Goal: Information Seeking & Learning: Learn about a topic

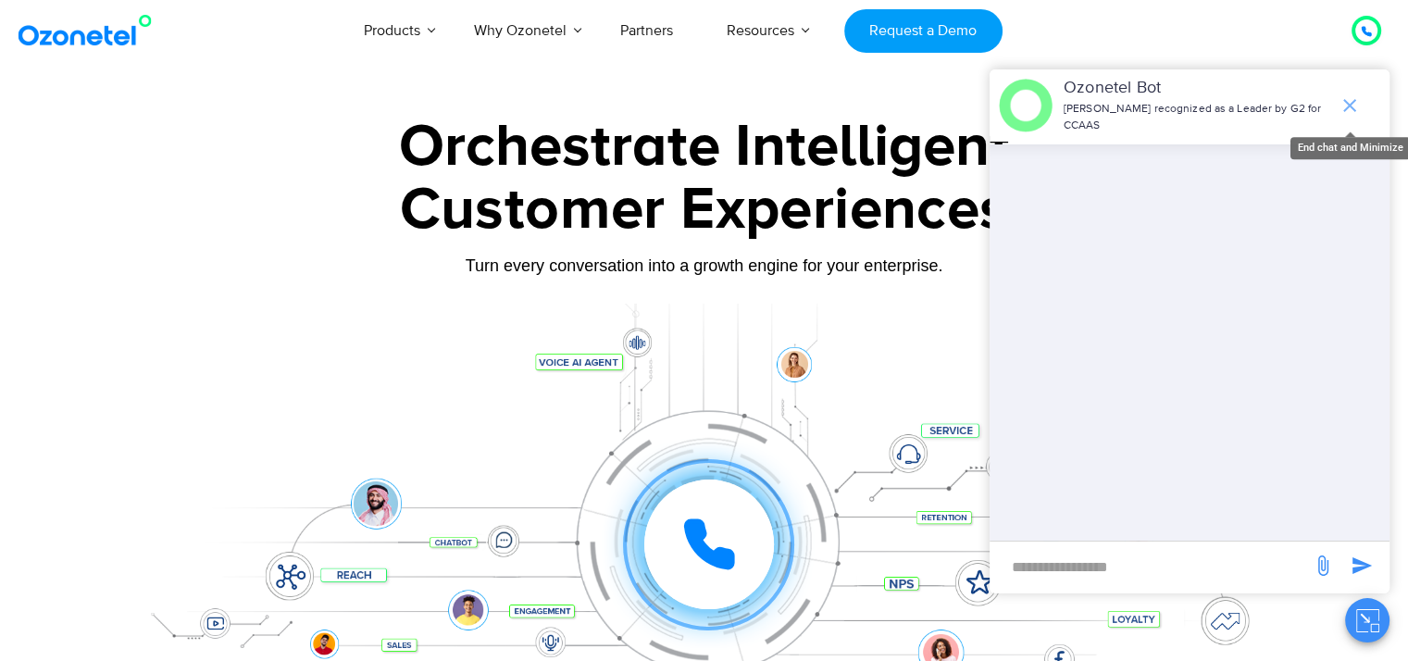
click at [1355, 94] on icon "end chat or minimize" at bounding box center [1350, 105] width 22 height 22
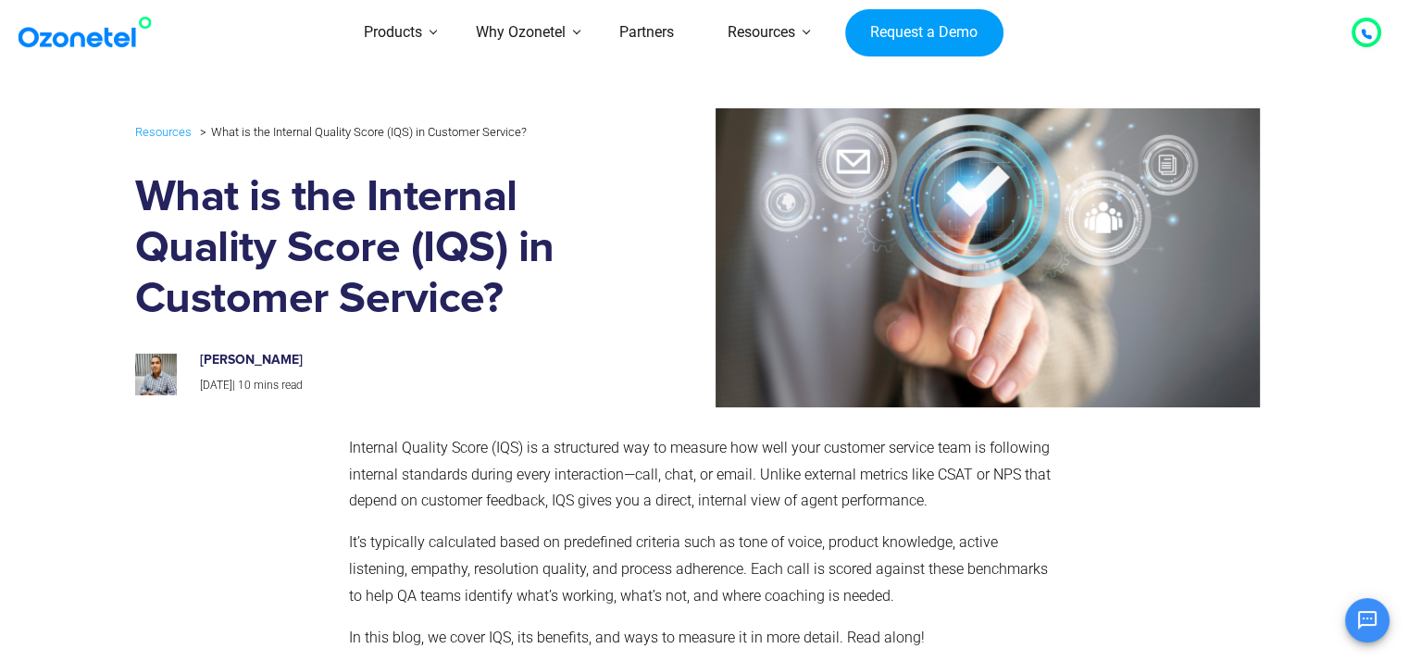
scroll to position [157, 0]
click at [640, 268] on img at bounding box center [941, 257] width 637 height 299
click at [617, 292] on div at bounding box center [941, 257] width 665 height 299
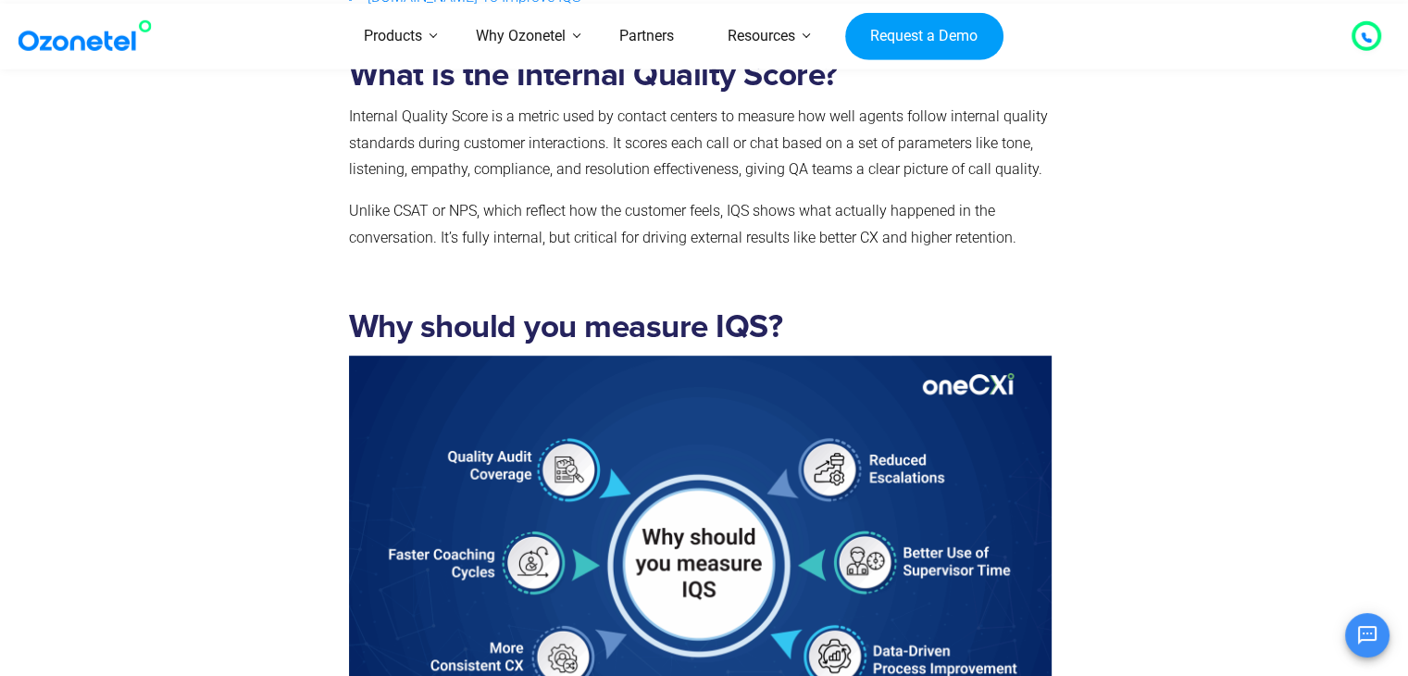
scroll to position [1185, 0]
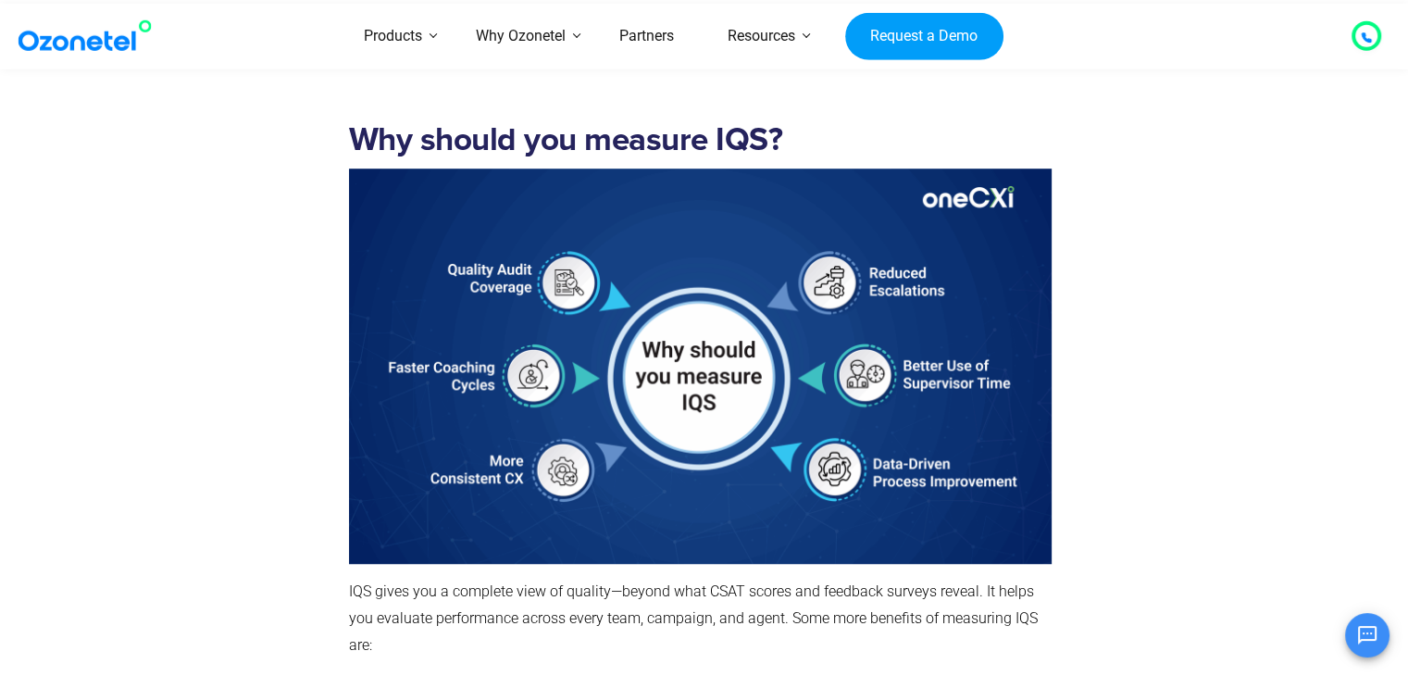
click at [819, 146] on h2 "Why should you measure IQS?" at bounding box center [700, 140] width 703 height 38
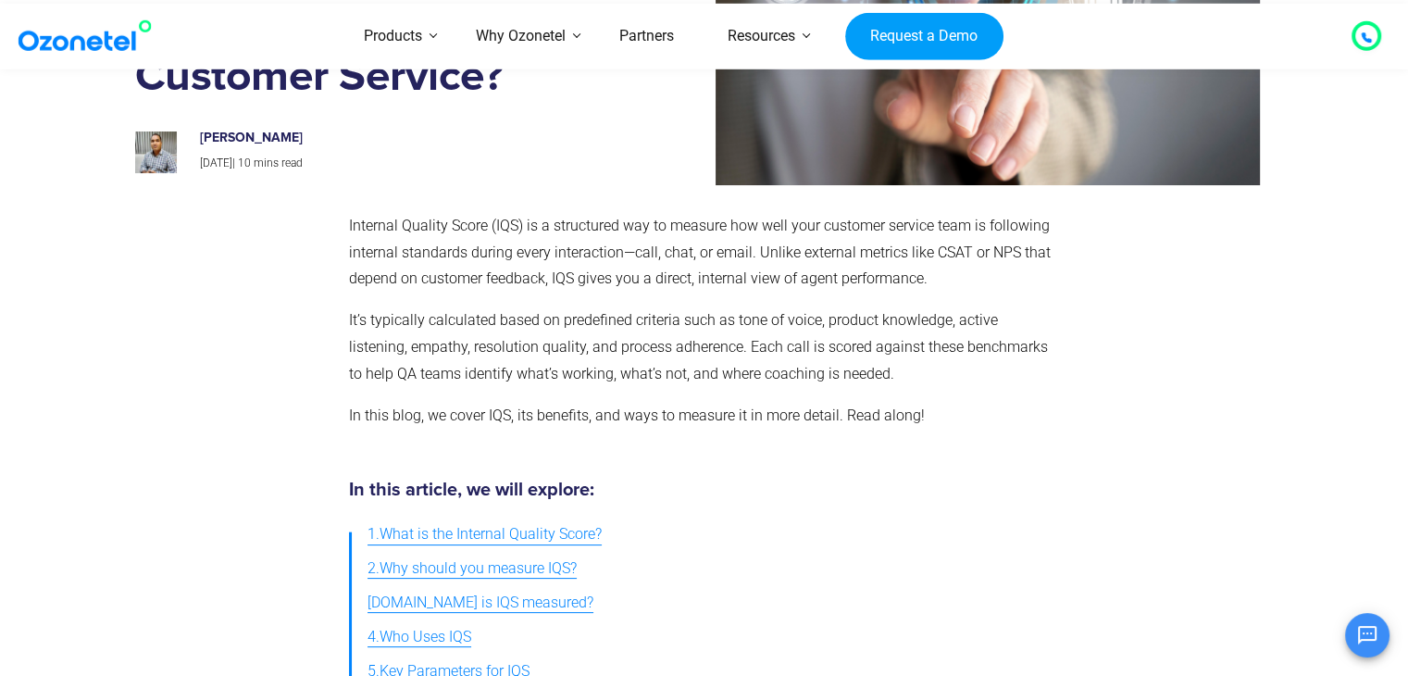
scroll to position [259, 0]
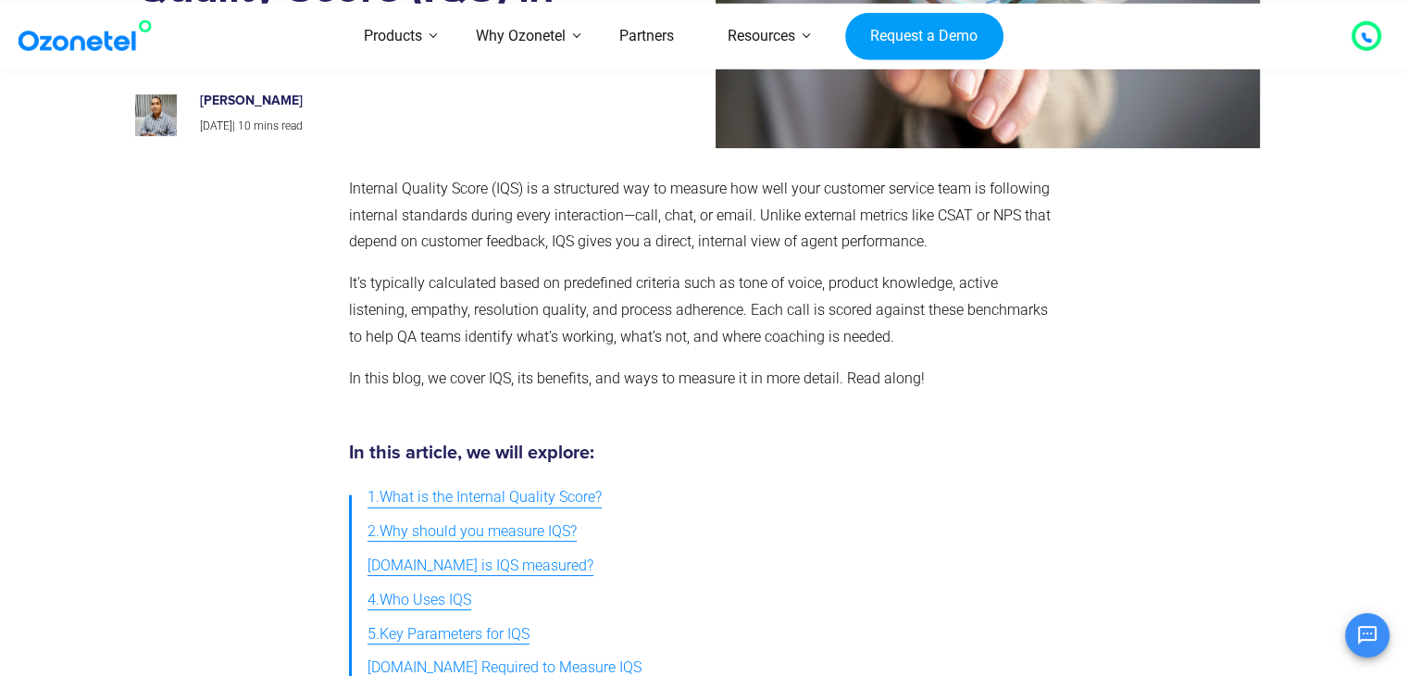
click at [674, 280] on span "It’s typically calculated based on predefined criteria such as tone of voice, p…" at bounding box center [698, 309] width 699 height 71
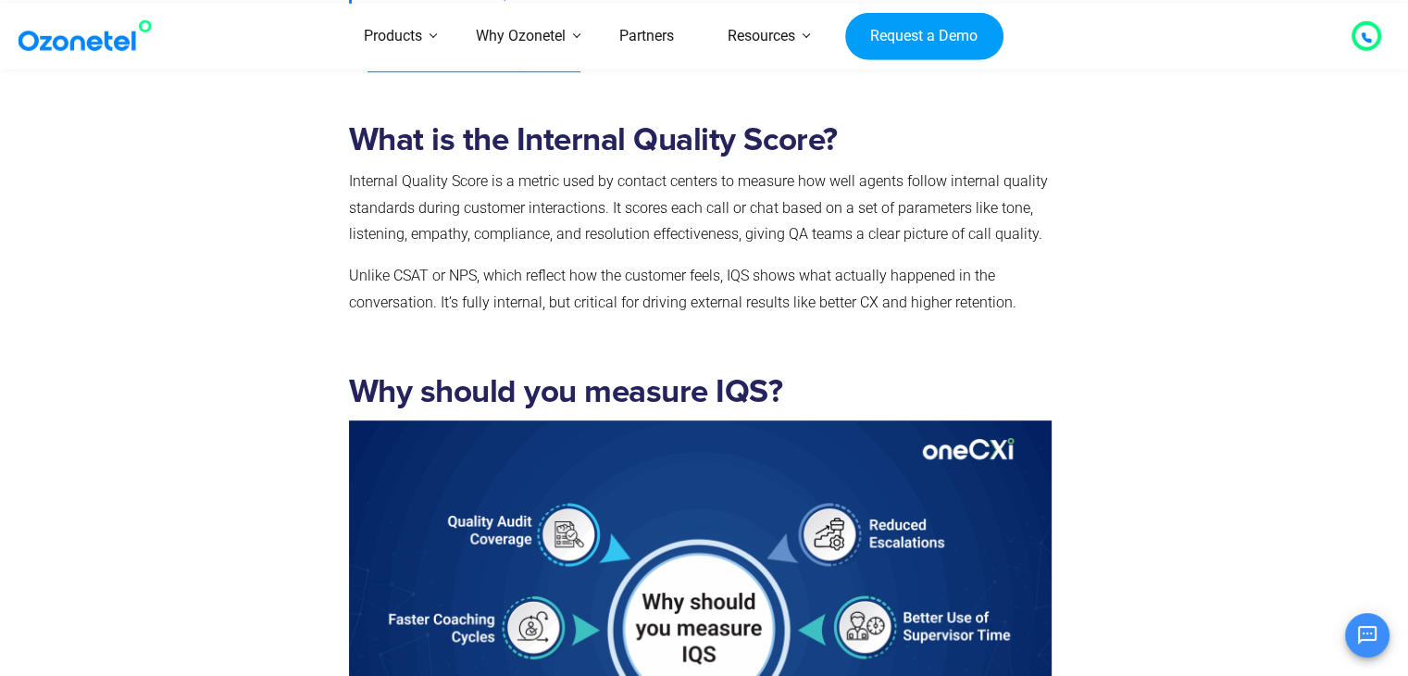
scroll to position [963, 0]
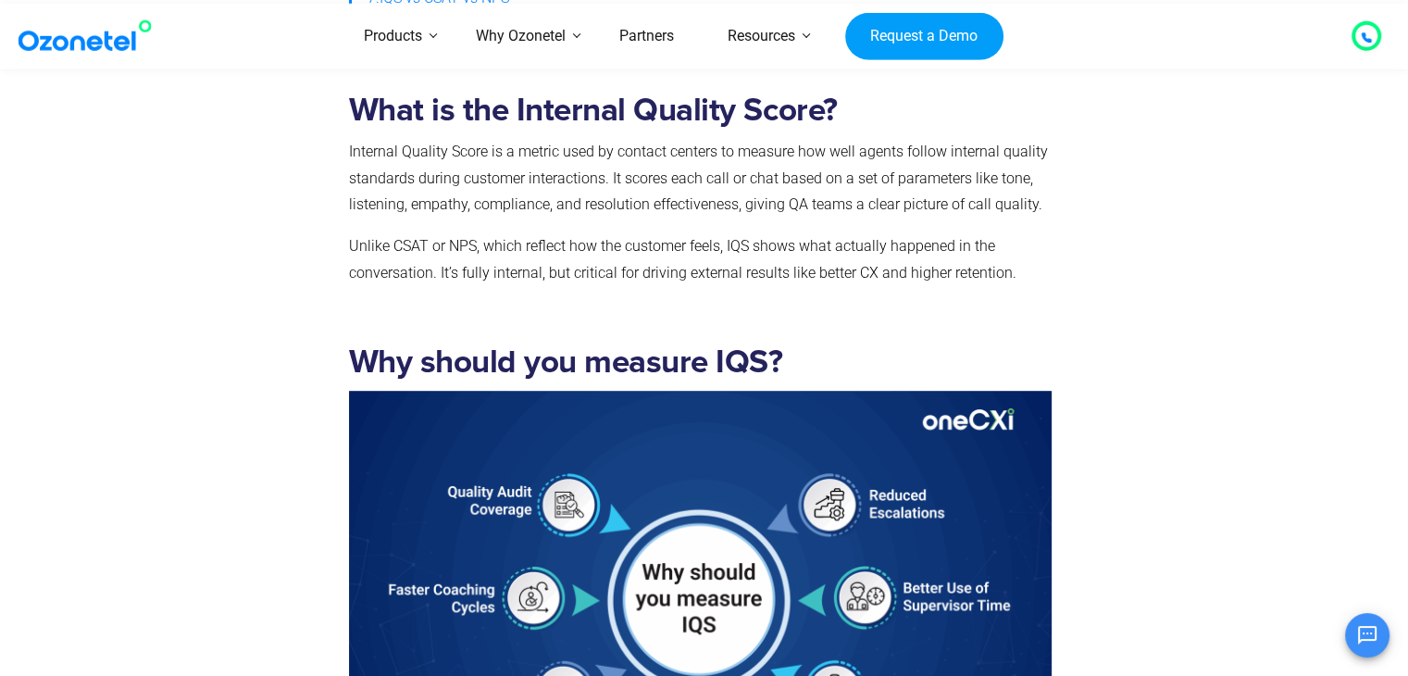
click at [641, 245] on span "Unlike CSAT or NPS, which reflect how the customer feels, IQS shows what actual…" at bounding box center [682, 259] width 667 height 44
click at [646, 224] on div "What is the Internal Quality Score? Internal Quality Score is a metric used by …" at bounding box center [700, 189] width 703 height 195
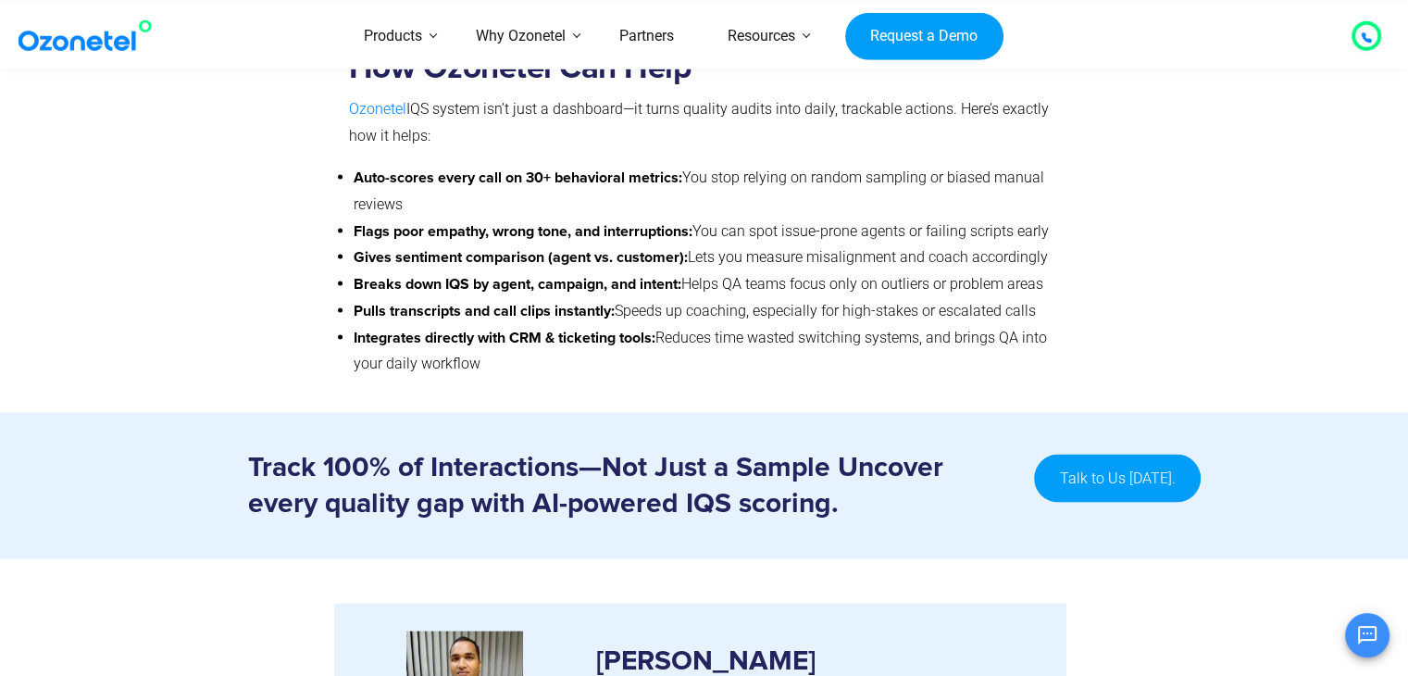
scroll to position [10827, 0]
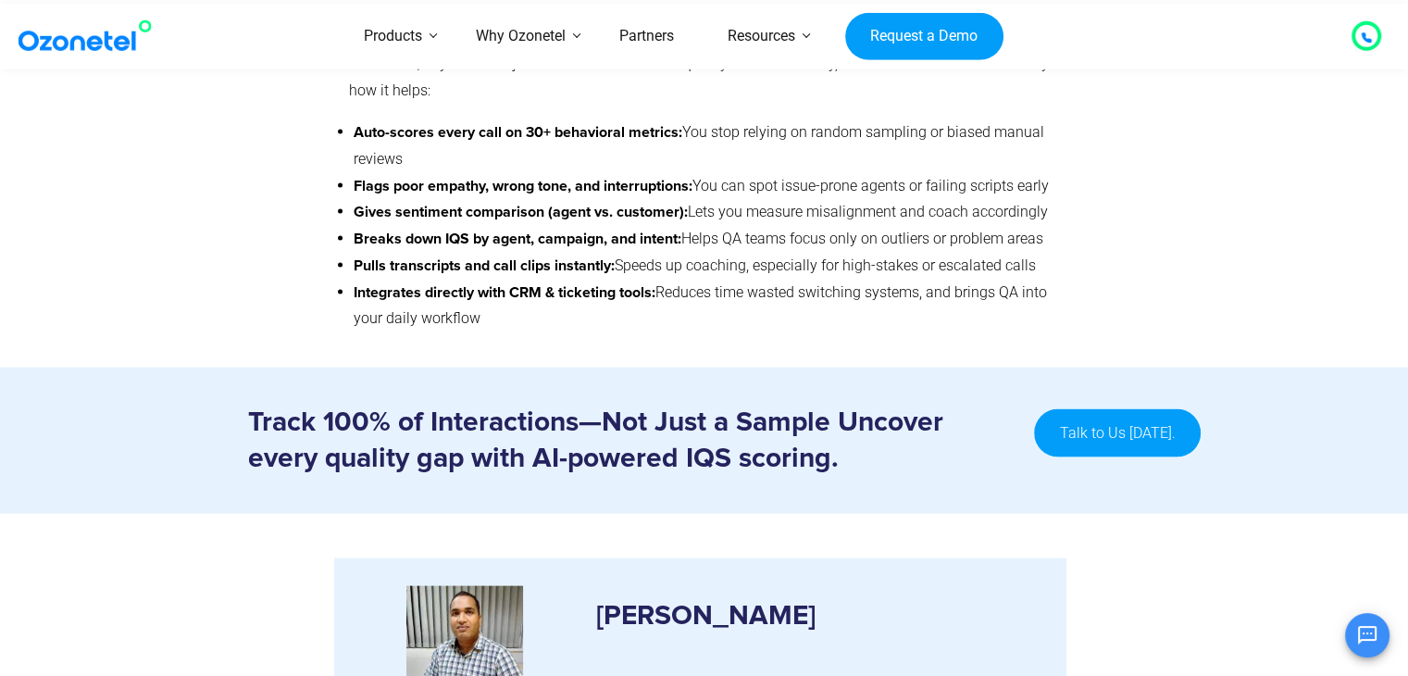
click at [1152, 261] on div at bounding box center [1163, 173] width 205 height 367
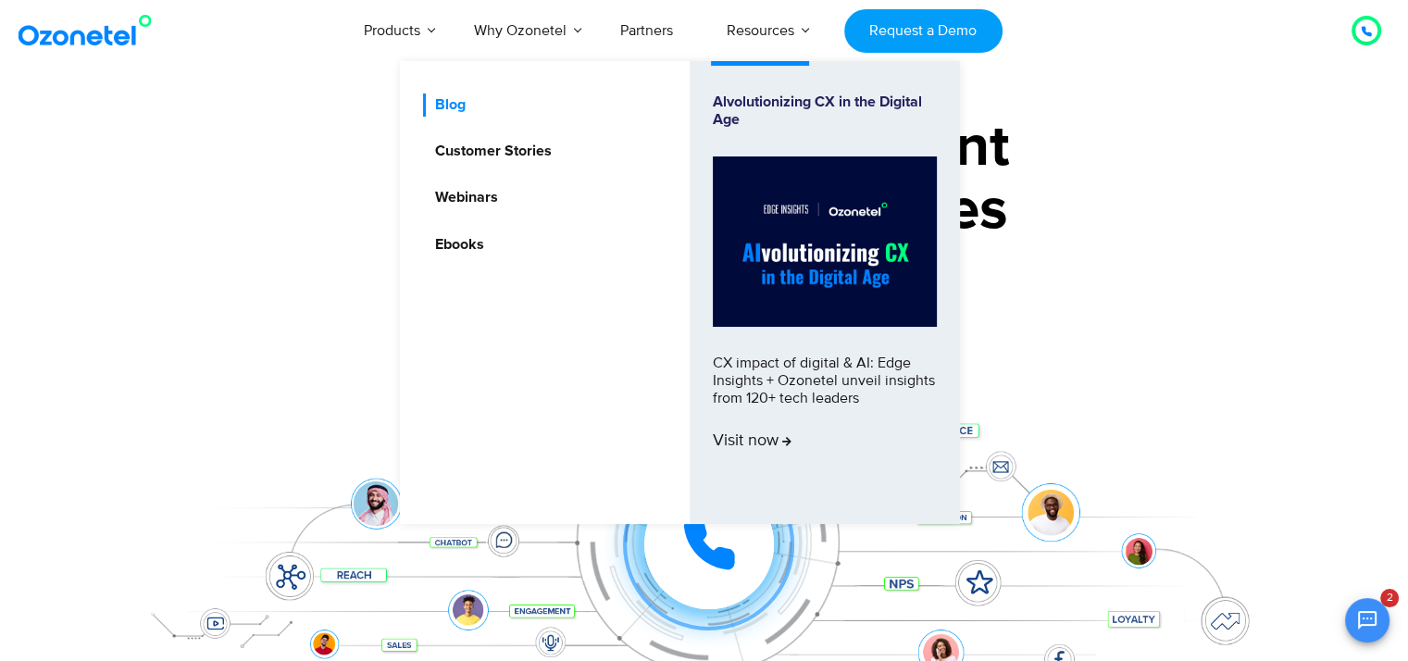
click at [447, 105] on link "Blog" at bounding box center [445, 104] width 45 height 23
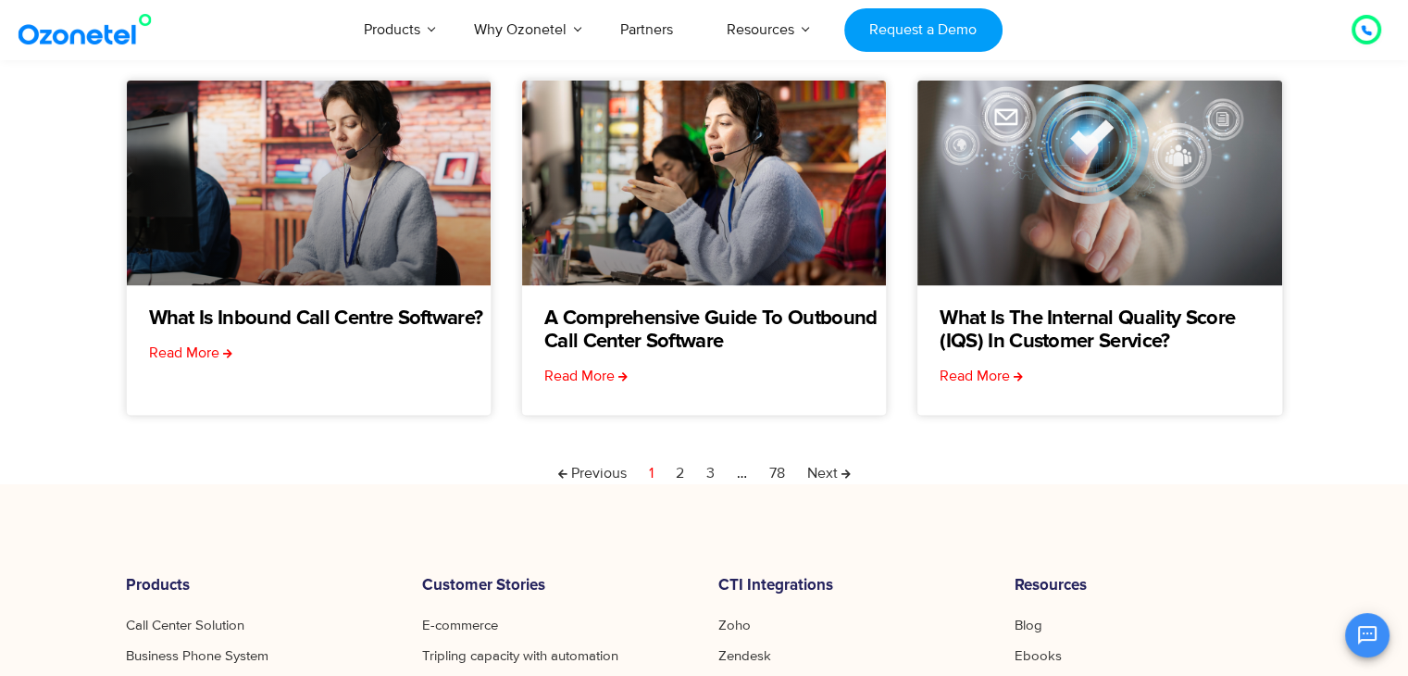
scroll to position [704, 0]
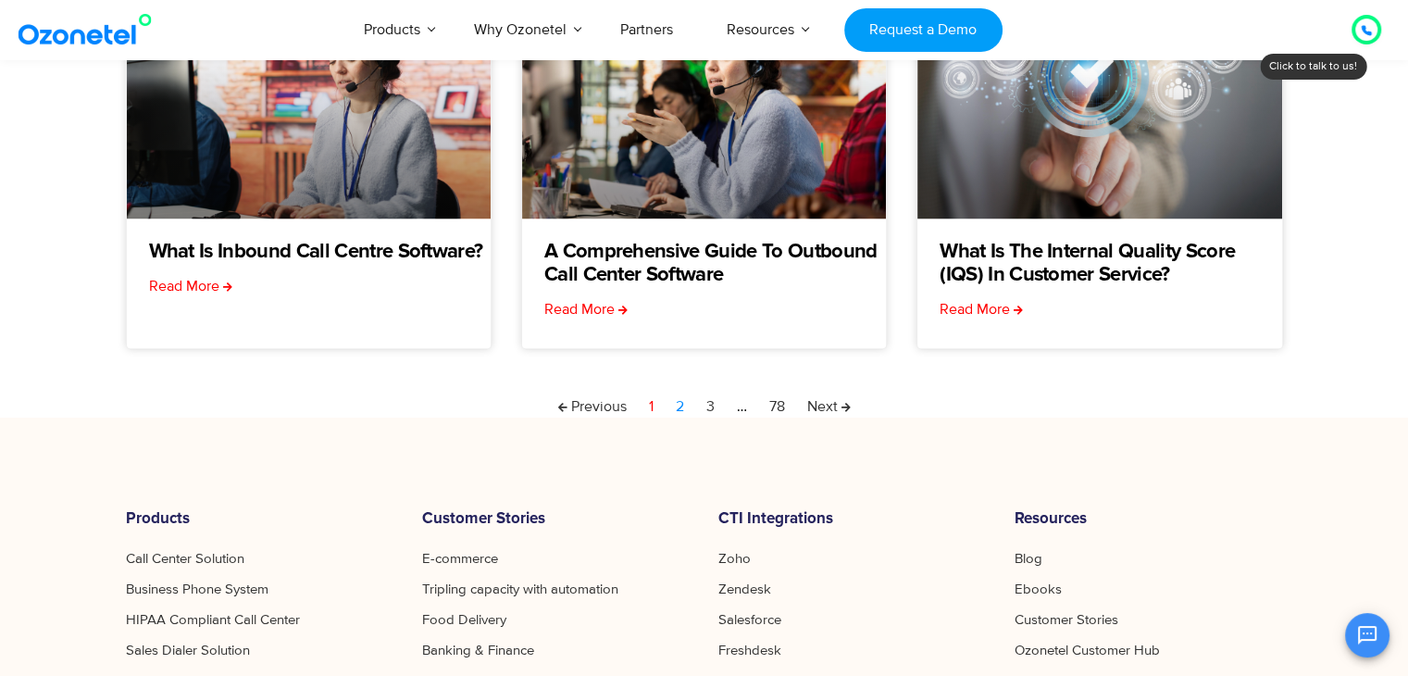
click at [678, 408] on link "Page 2" at bounding box center [680, 406] width 8 height 22
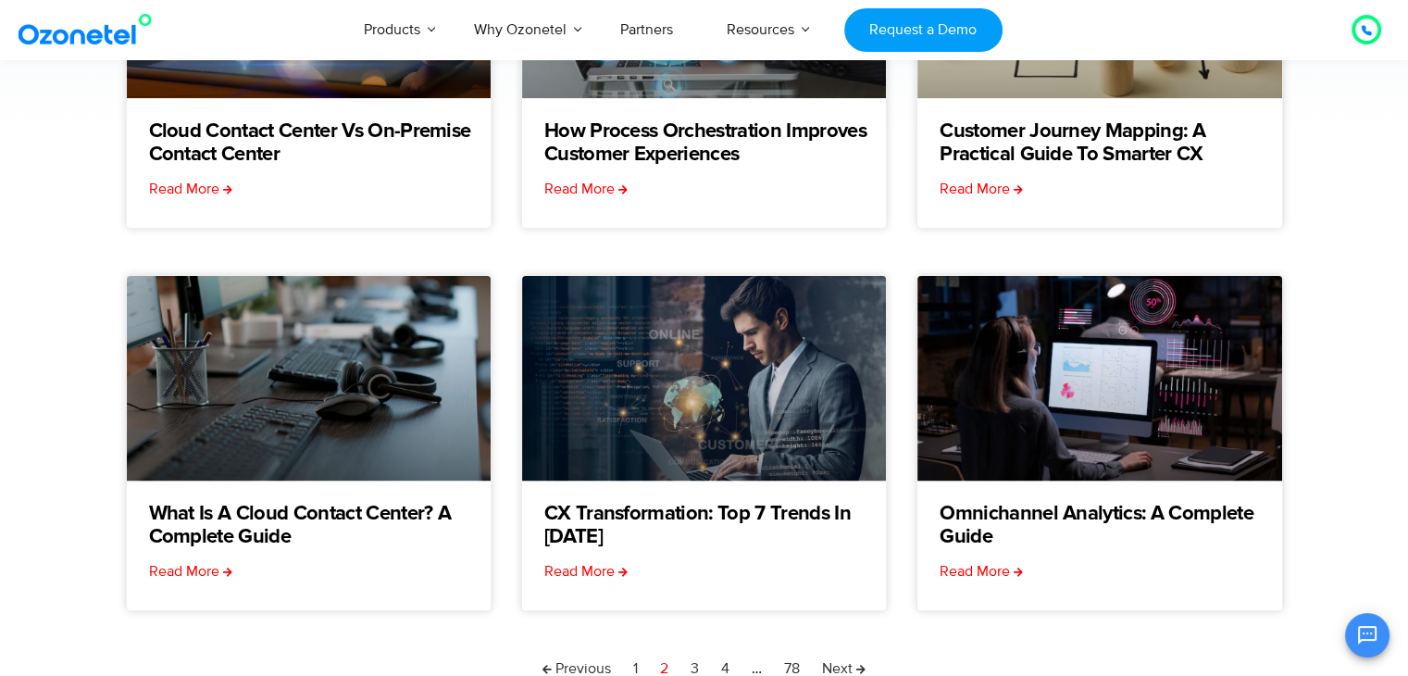
scroll to position [444, 0]
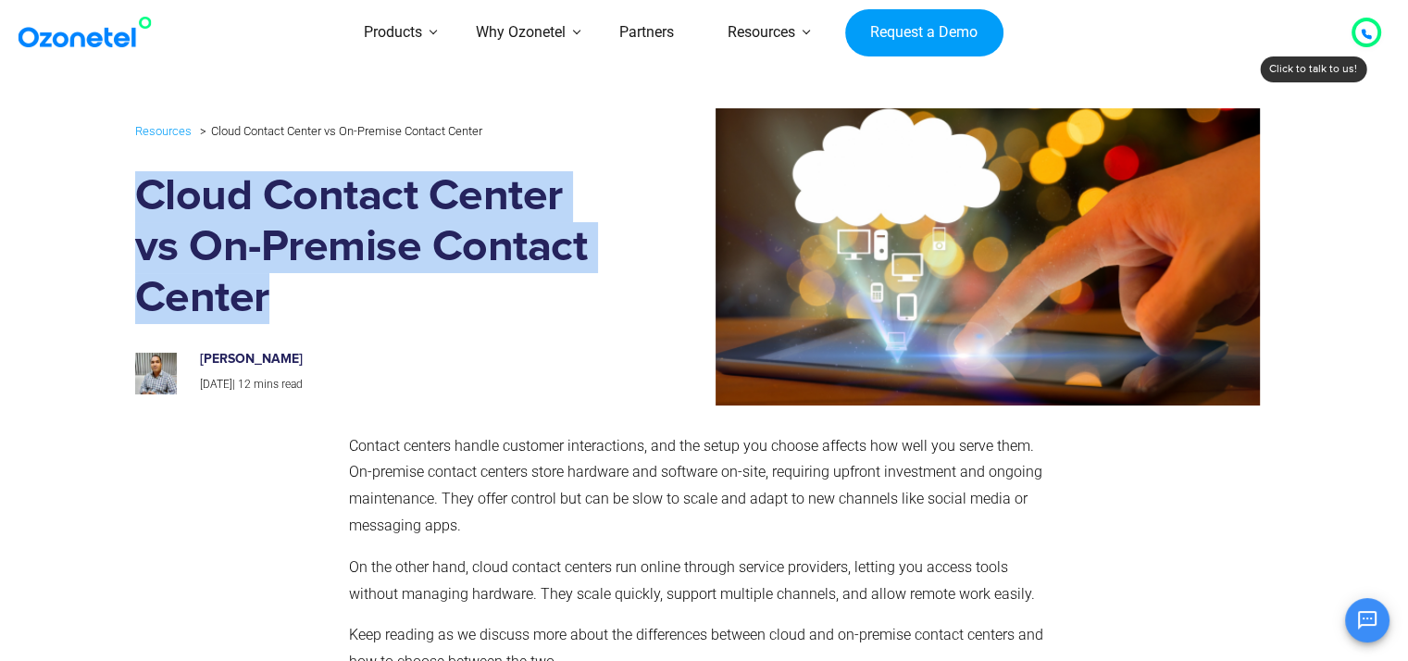
drag, startPoint x: 147, startPoint y: 190, endPoint x: 570, endPoint y: 285, distance: 433.6
click at [570, 285] on h1 "Cloud Contact Center vs On-Premise Contact Center" at bounding box center [372, 247] width 475 height 153
copy h1 "Cloud Contact Center vs On-Premise Contact Center"
click at [663, 389] on img at bounding box center [941, 256] width 637 height 296
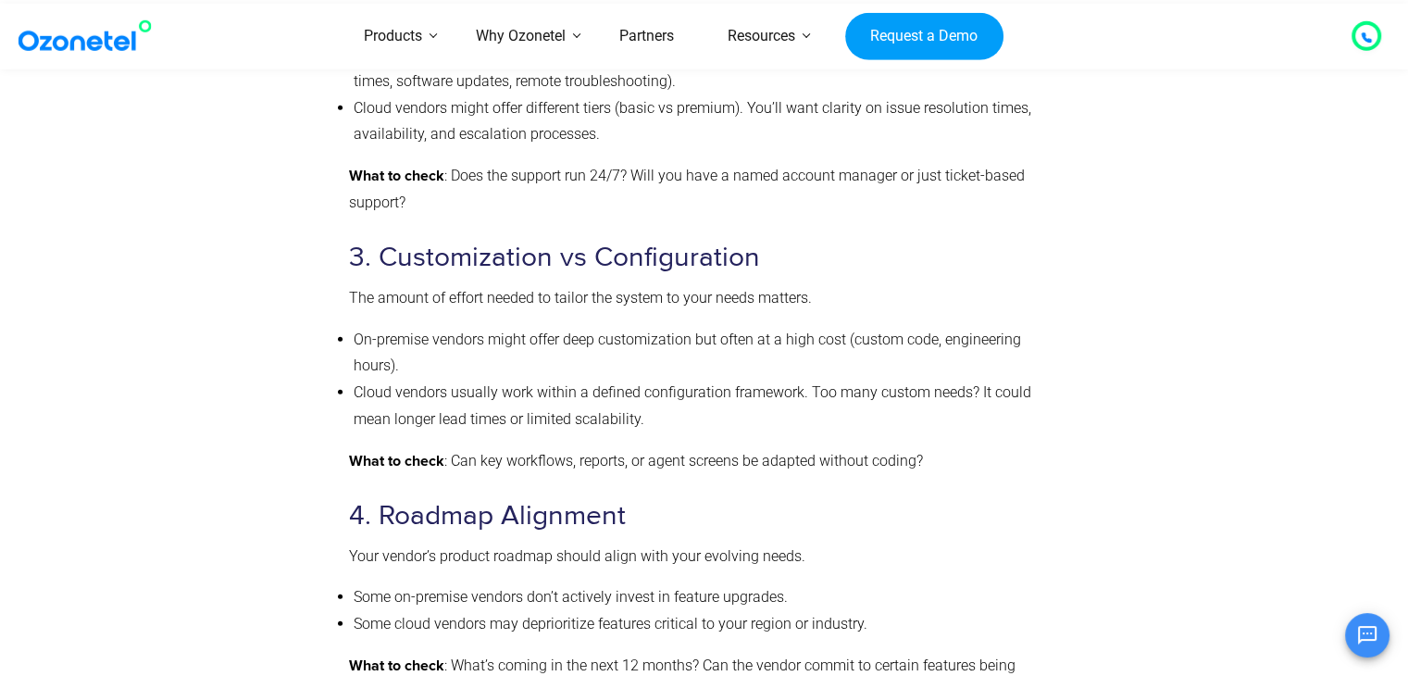
scroll to position [5188, 0]
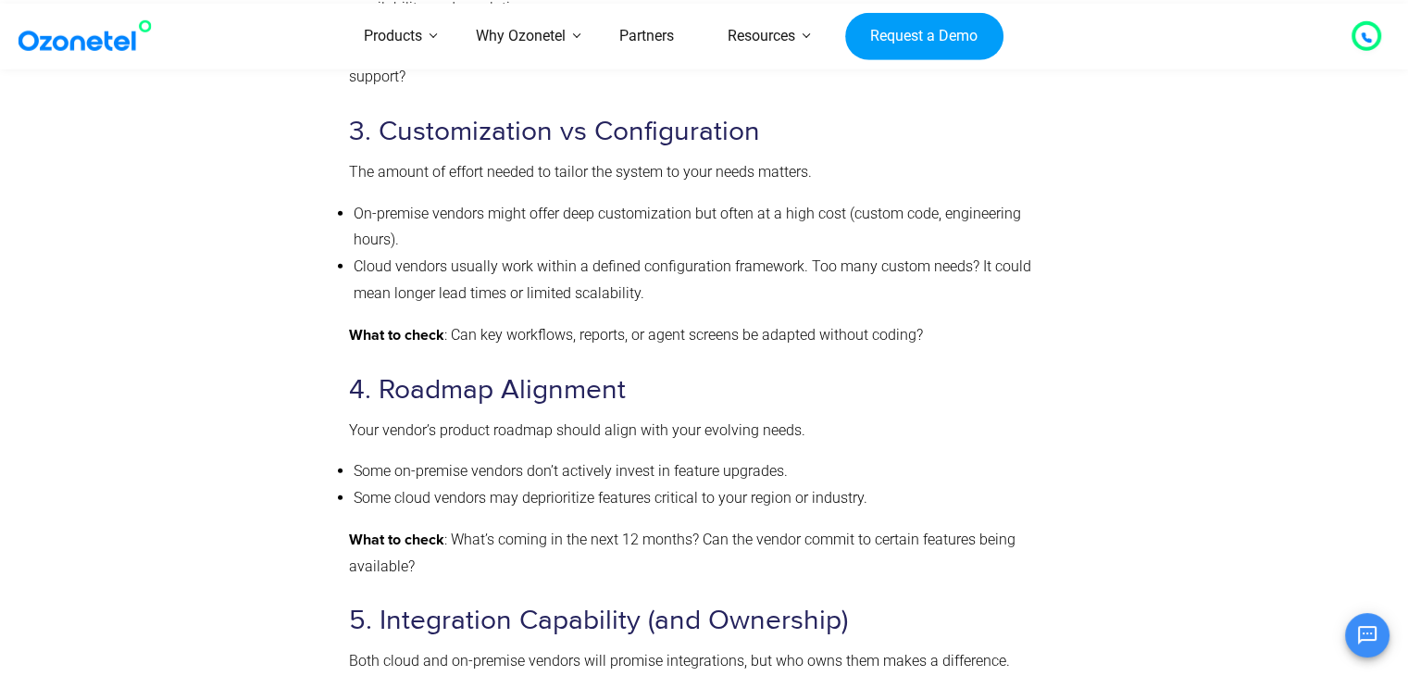
click at [726, 231] on li "On-premise vendors might offer deep customization but often at a high cost (cus…" at bounding box center [703, 228] width 698 height 54
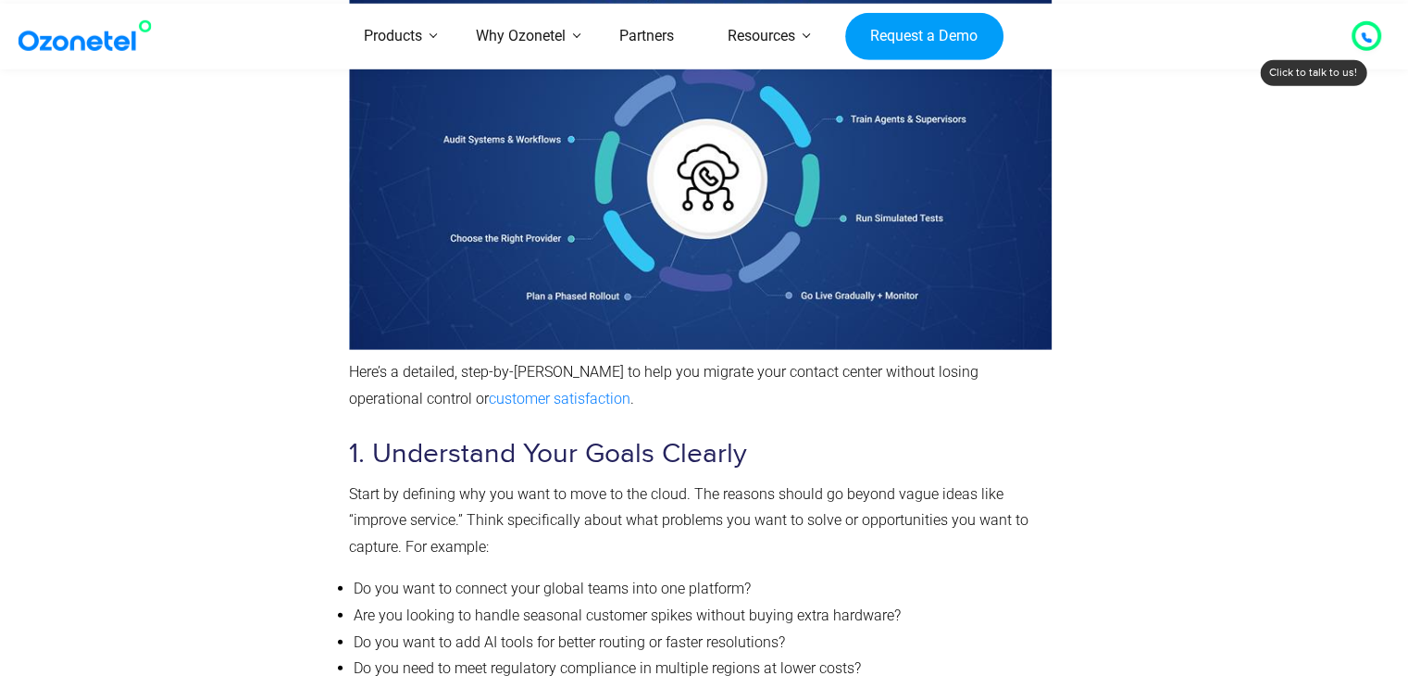
scroll to position [4192, 0]
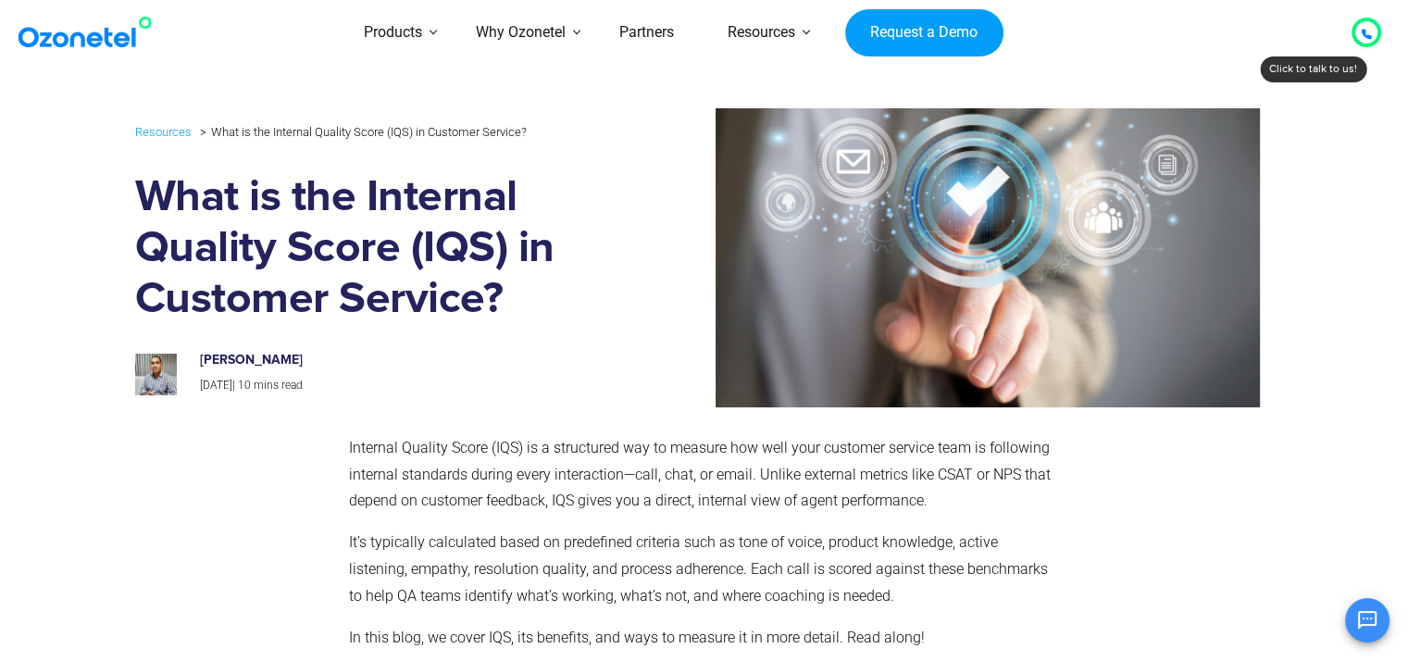
click at [554, 202] on h1 "What is the Internal Quality Score (IQS) in Customer Service?" at bounding box center [372, 248] width 475 height 153
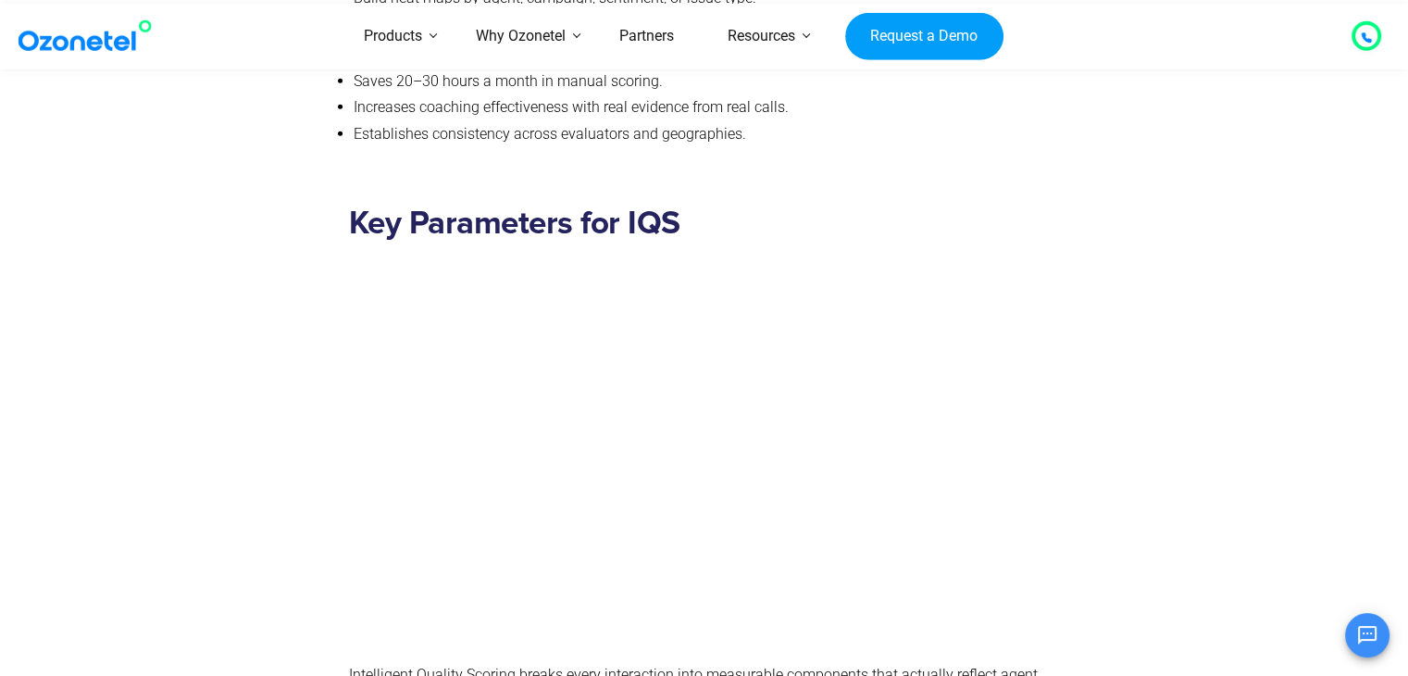
scroll to position [5501, 0]
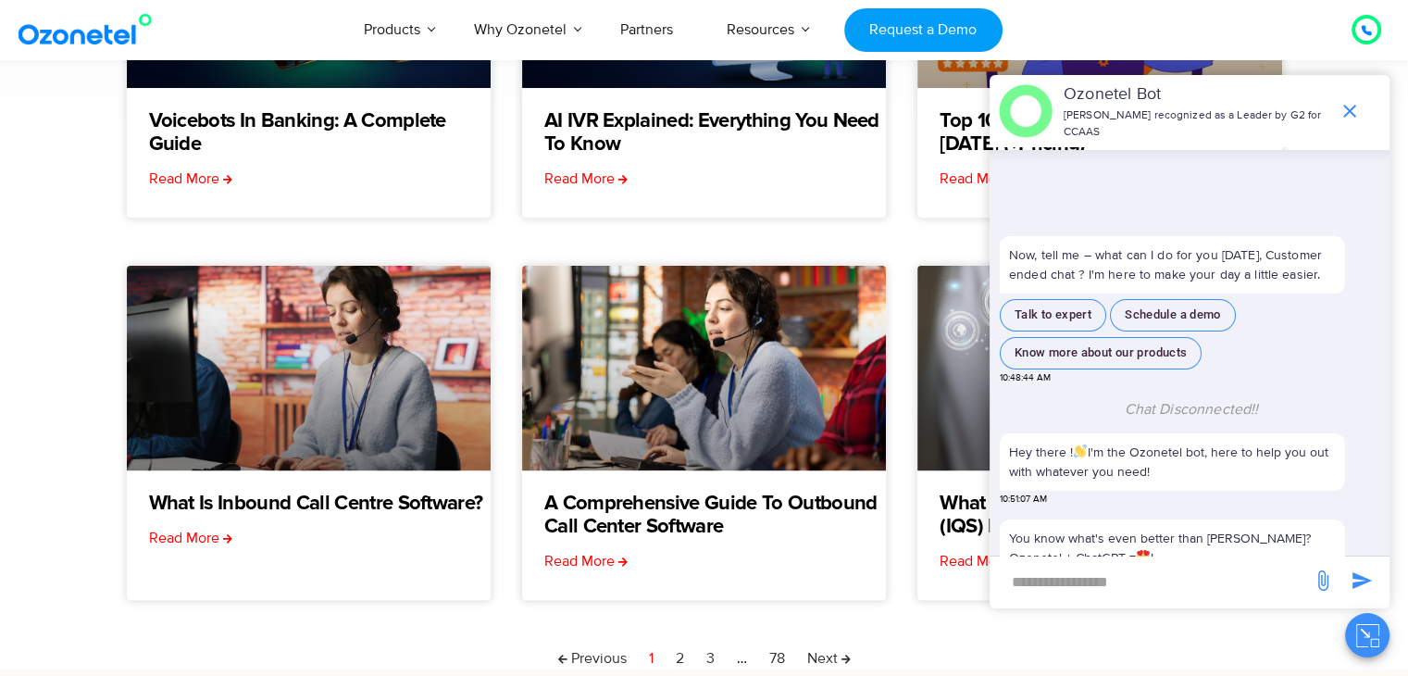
scroll to position [165, 0]
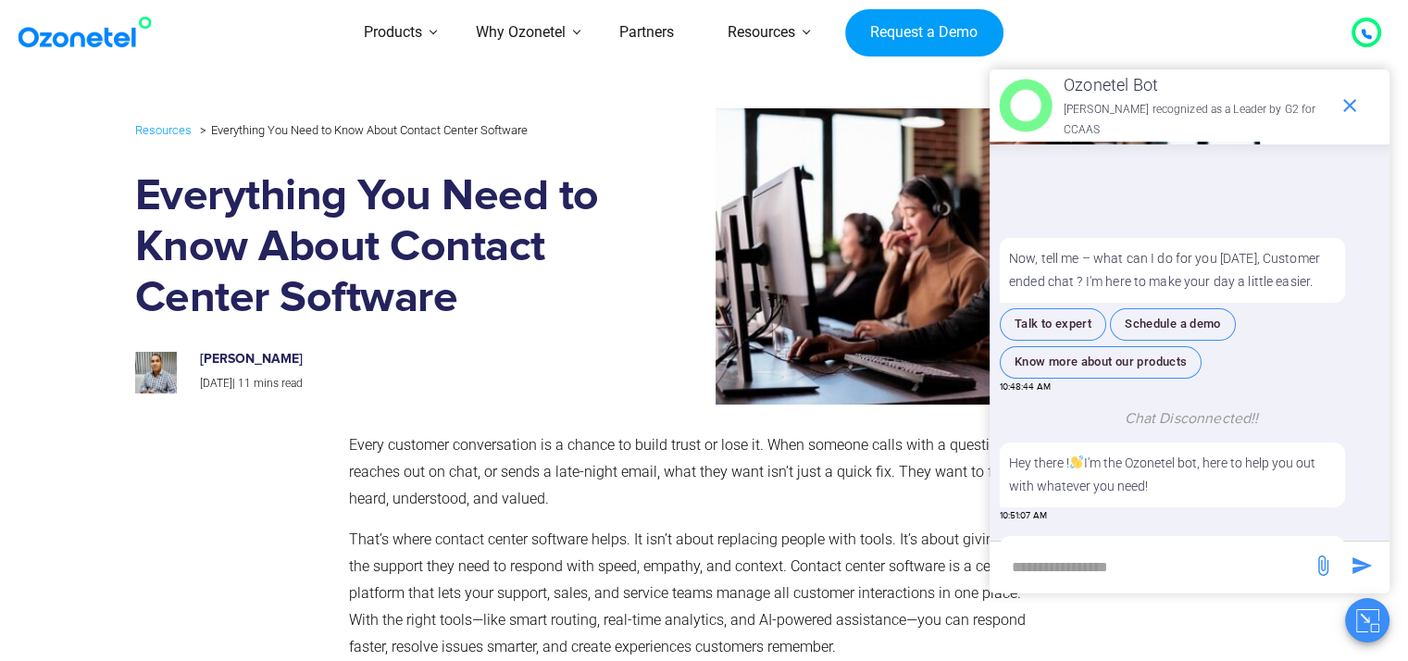
scroll to position [200, 0]
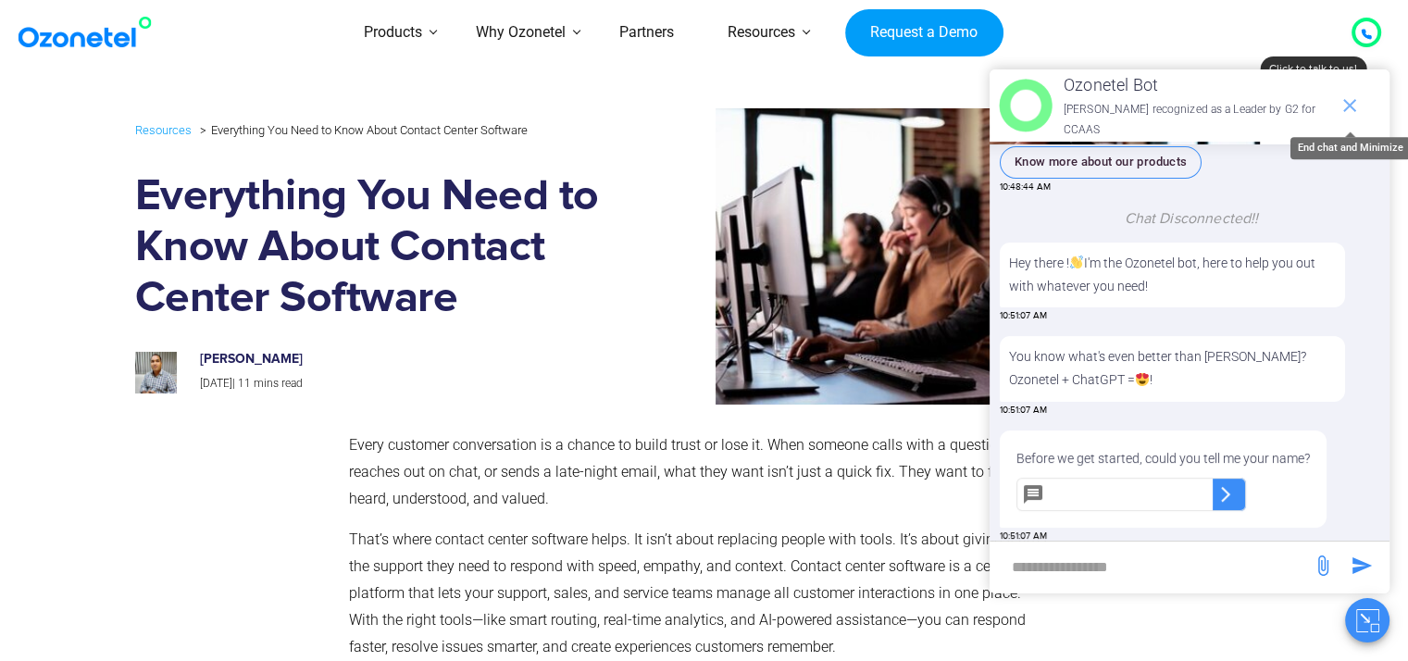
click at [1348, 101] on icon "end chat or minimize" at bounding box center [1350, 105] width 22 height 22
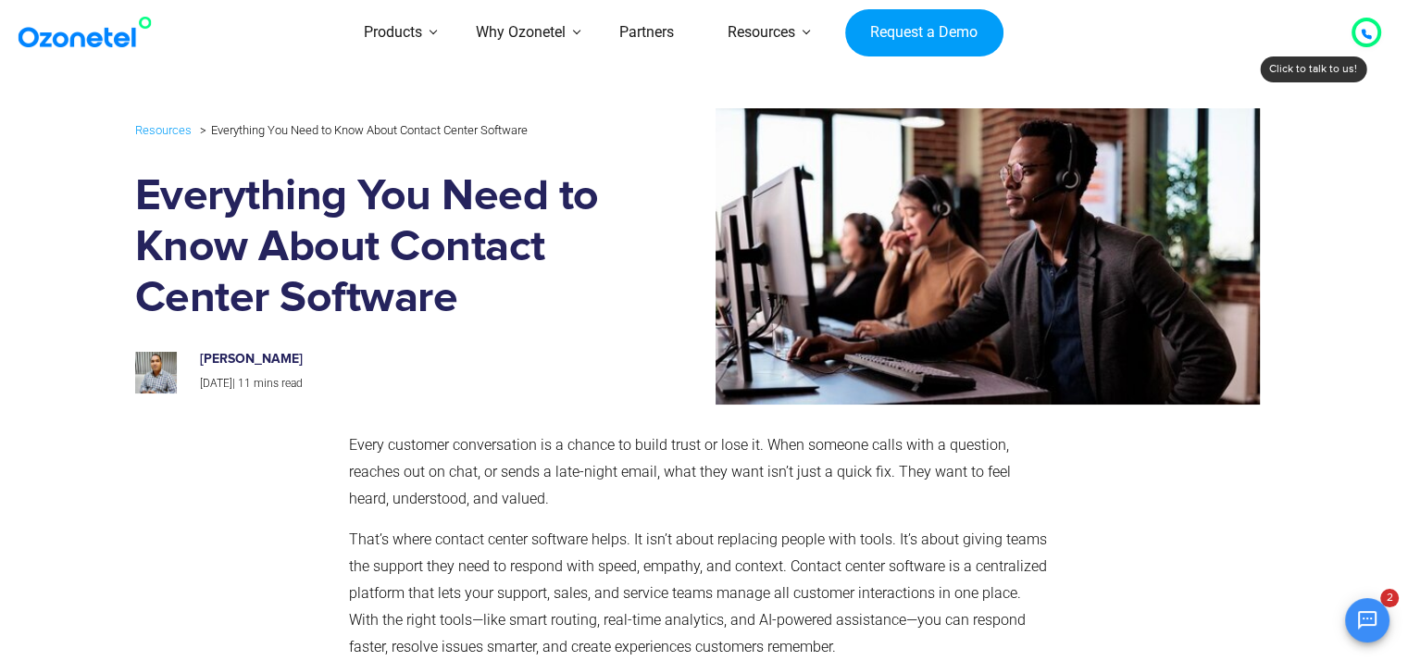
click at [589, 312] on h1 "Everything You Need to Know About Contact Center Software" at bounding box center [372, 247] width 475 height 153
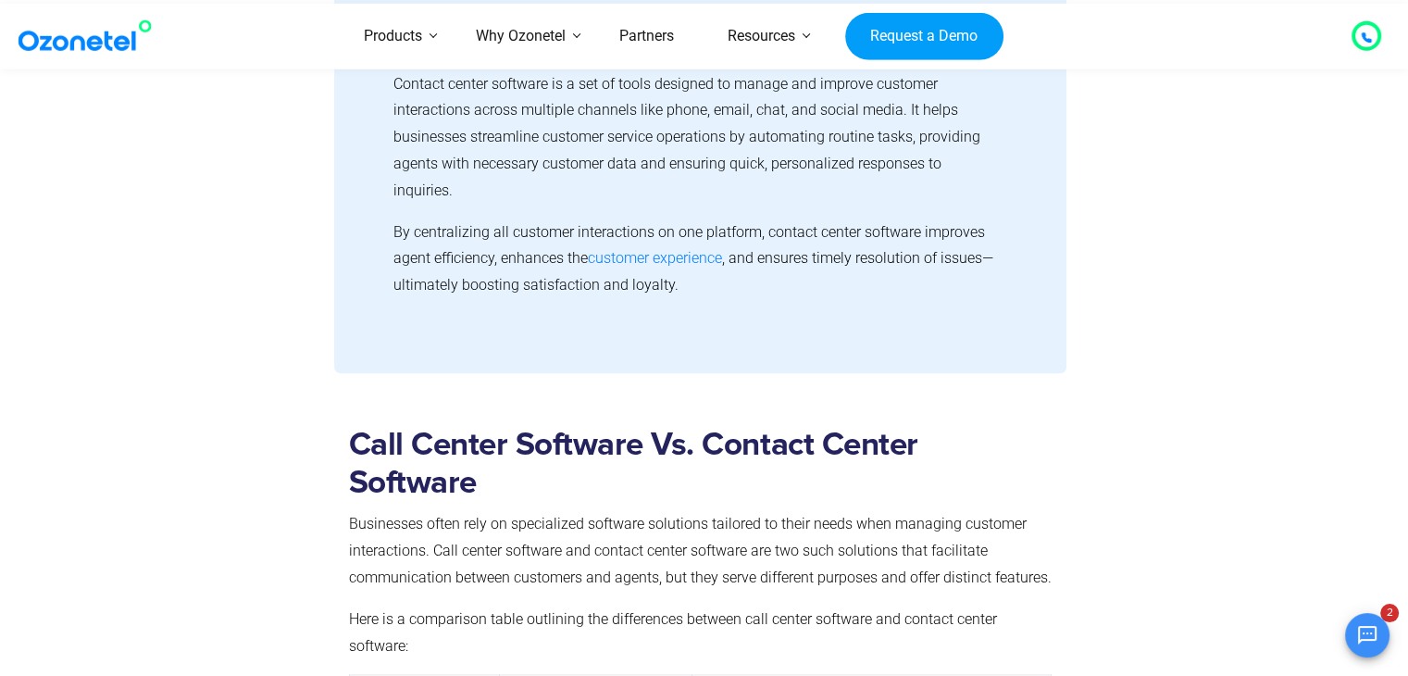
scroll to position [542, 0]
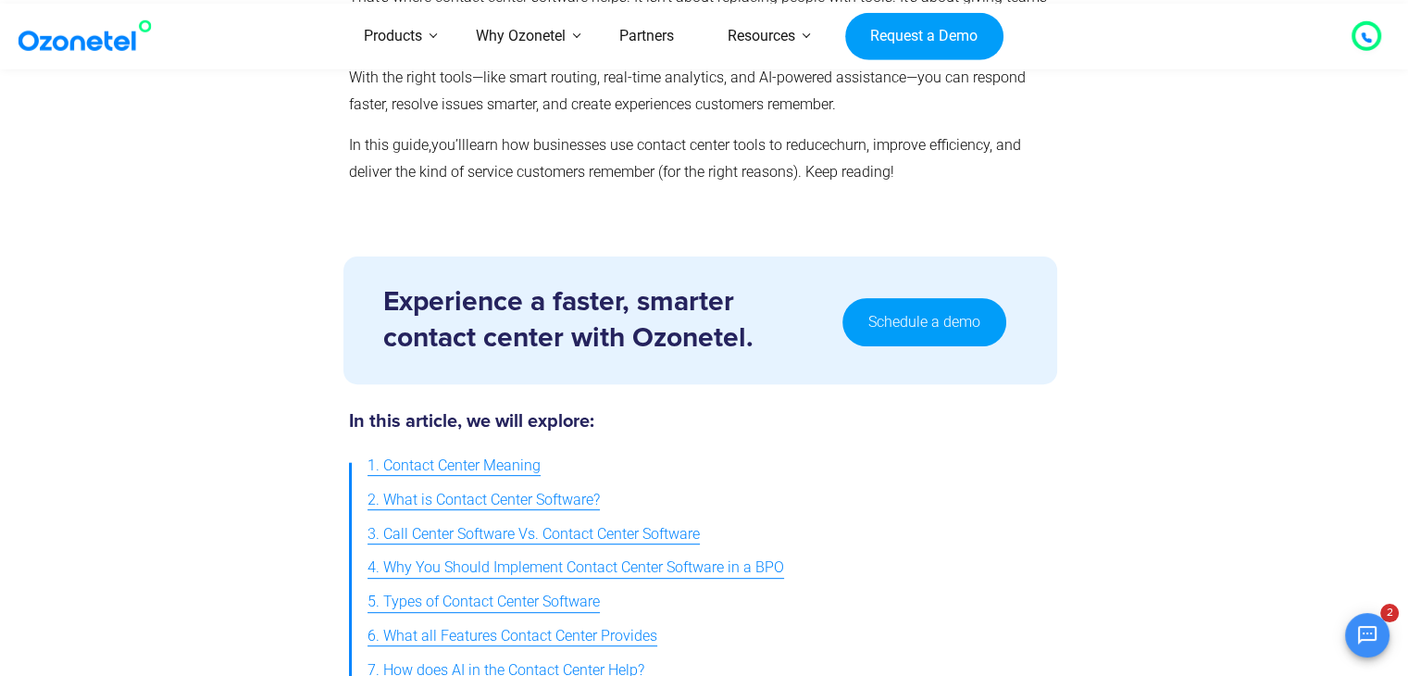
click at [1243, 260] on div at bounding box center [1170, 320] width 208 height 146
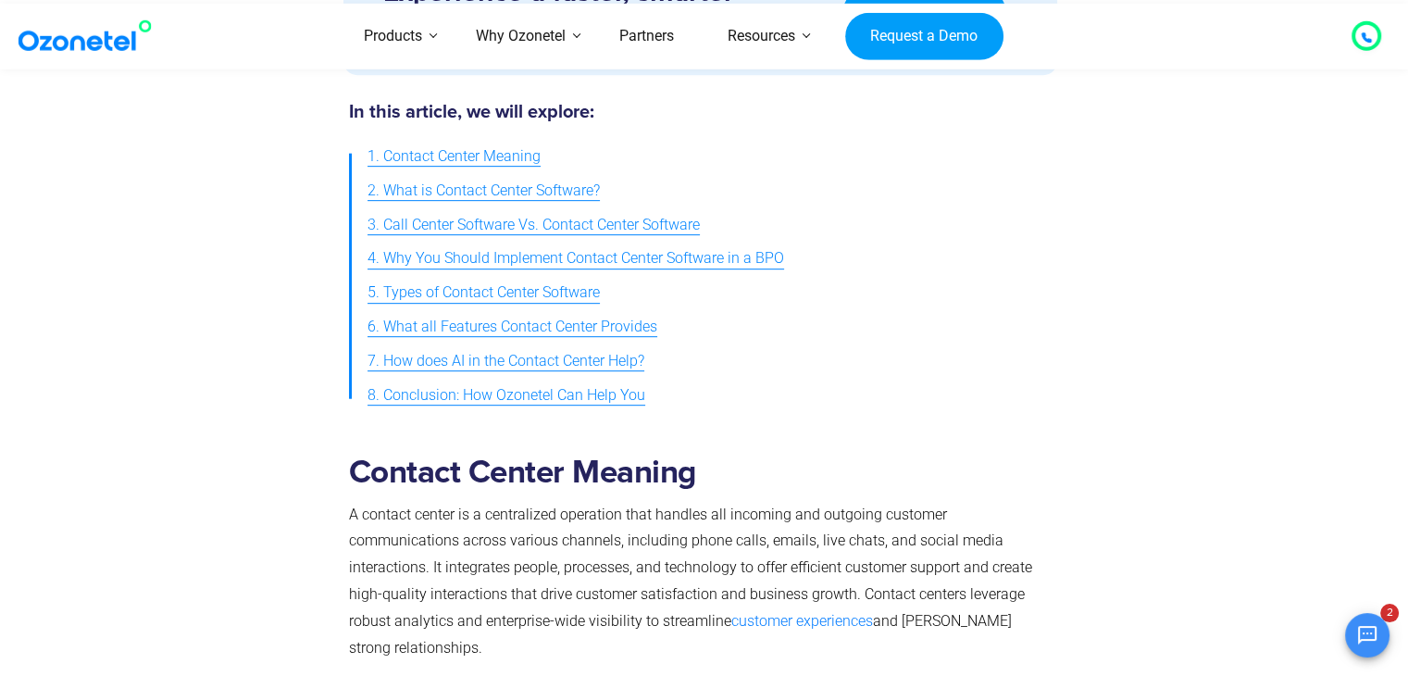
scroll to position [816, 0]
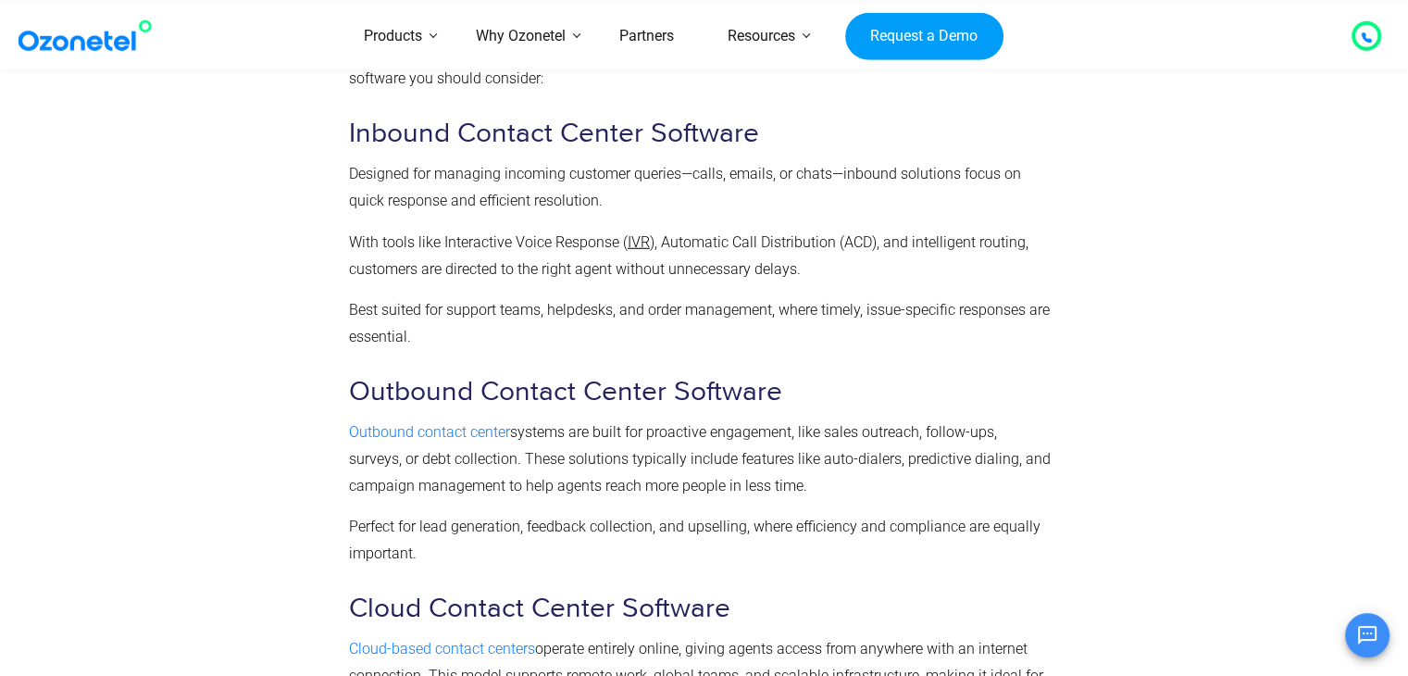
scroll to position [5113, 0]
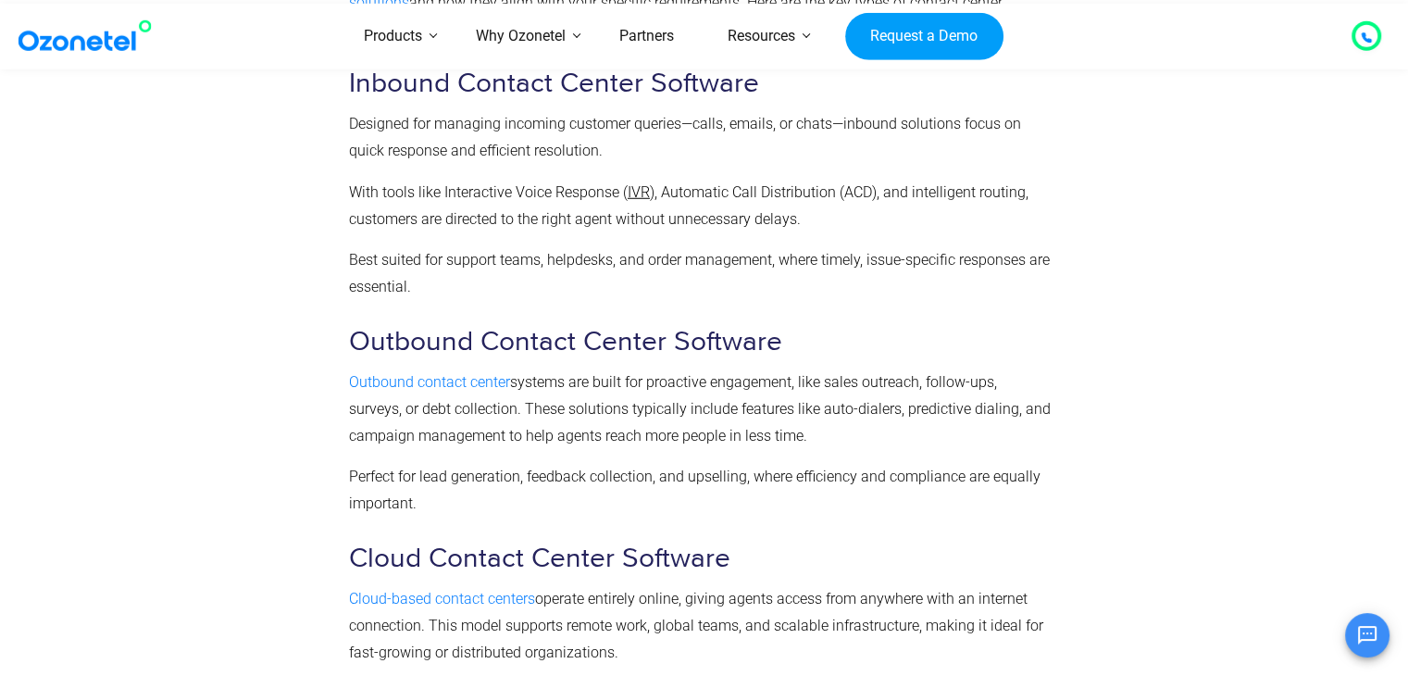
click at [889, 349] on h3 "Outbound Contact Center Software" at bounding box center [700, 342] width 703 height 36
